Goal: Check status: Check status

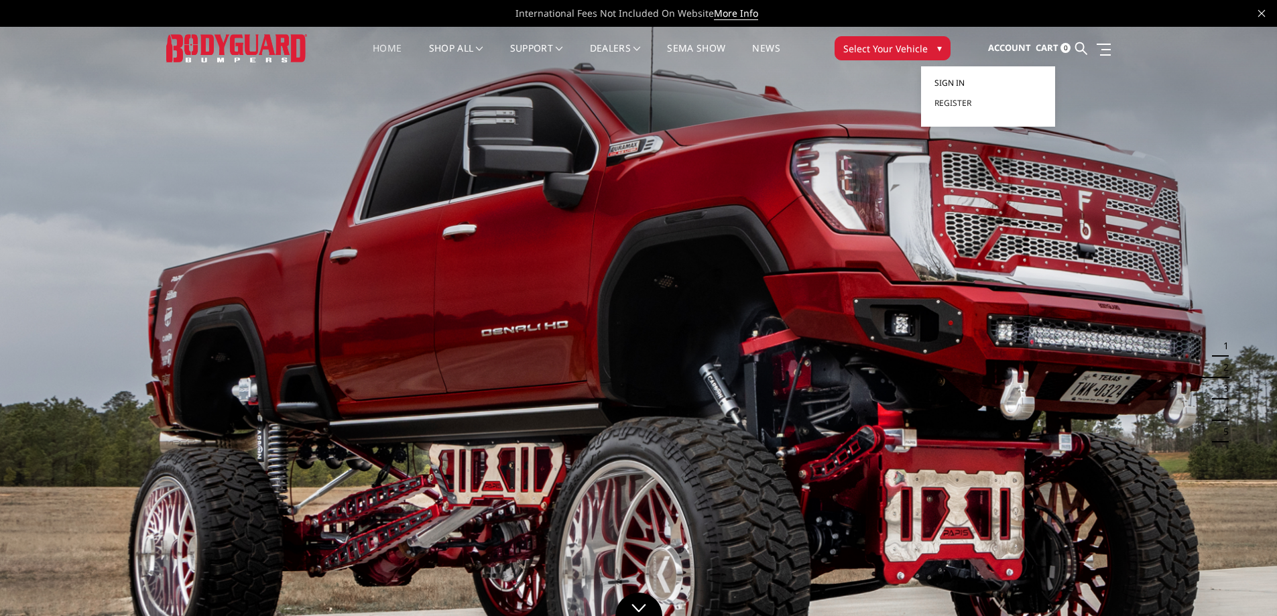
click at [962, 77] on span "Sign in" at bounding box center [949, 82] width 30 height 11
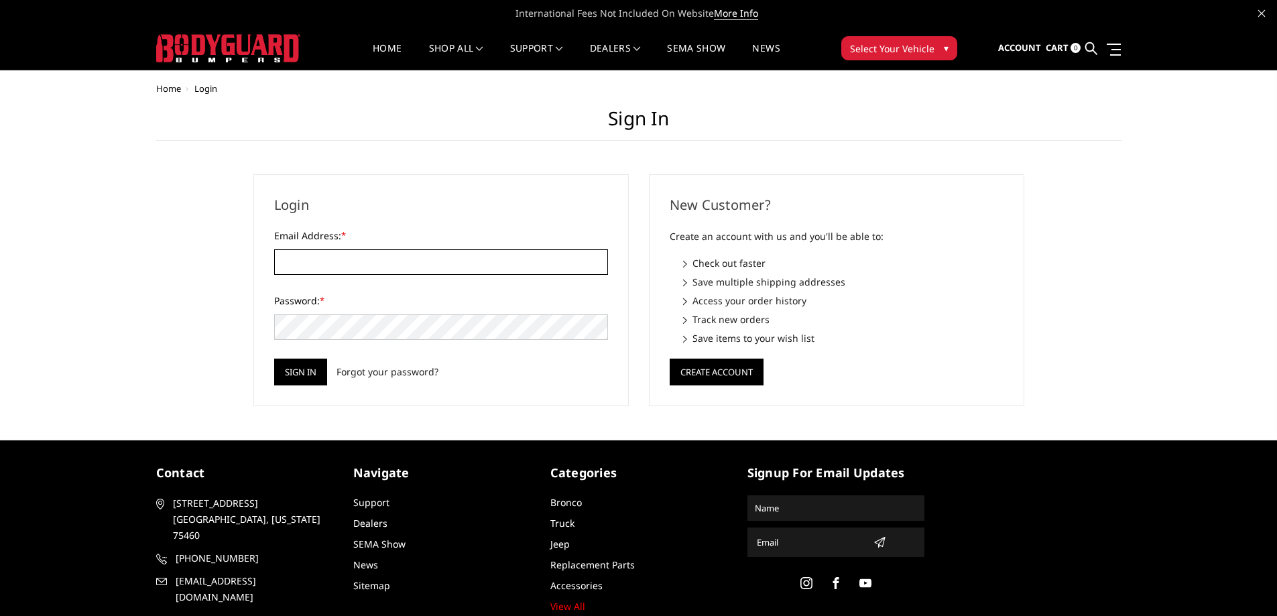
type input "[EMAIL_ADDRESS][DOMAIN_NAME]"
click at [442, 263] on input "[EMAIL_ADDRESS][DOMAIN_NAME]" at bounding box center [441, 261] width 334 height 25
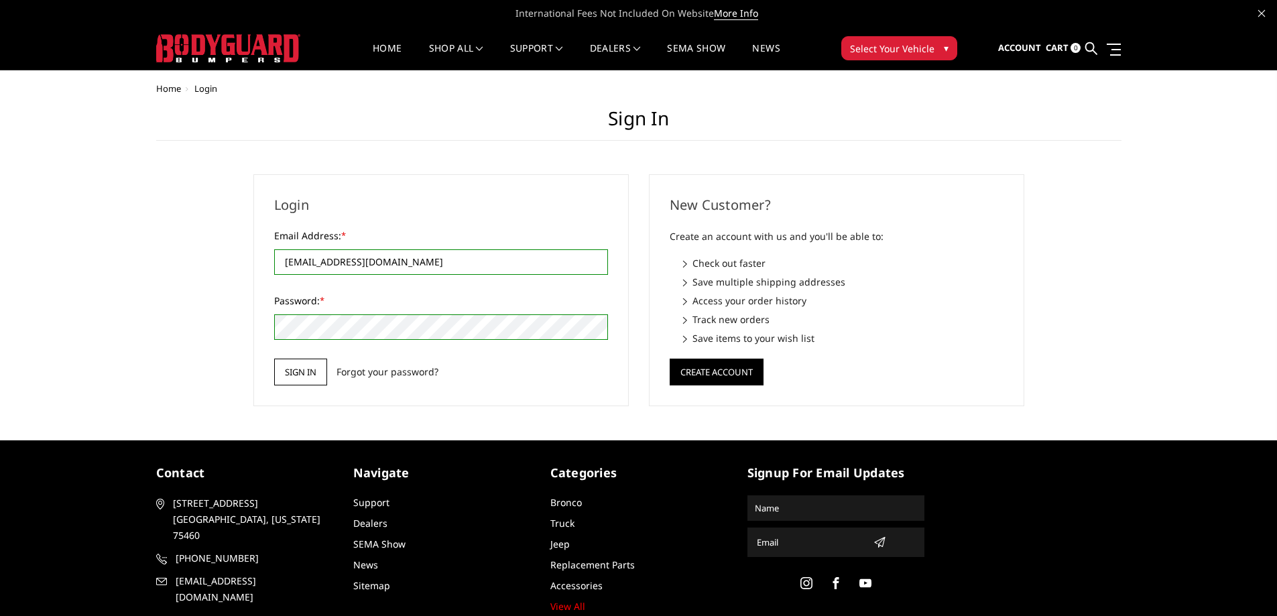
click at [303, 373] on input "Sign in" at bounding box center [300, 372] width 53 height 27
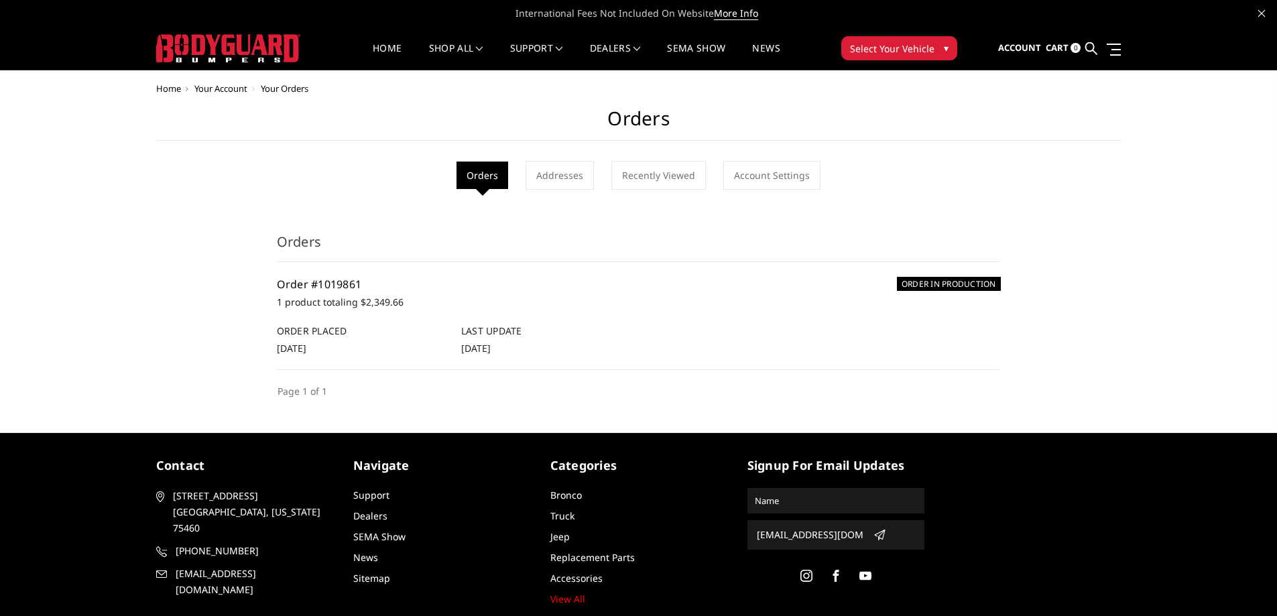
click at [326, 287] on link "Order #1019861" at bounding box center [319, 284] width 85 height 15
